Goal: Transaction & Acquisition: Obtain resource

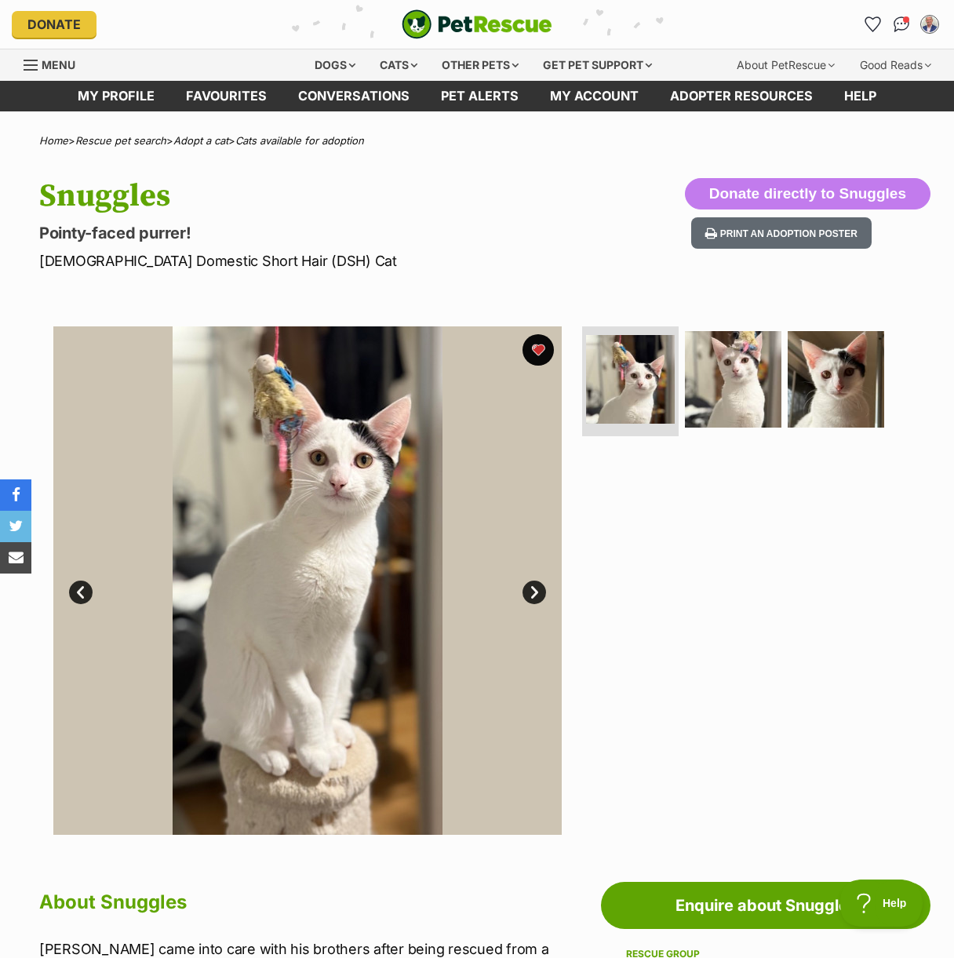
click at [472, 445] on img at bounding box center [307, 580] width 508 height 508
